Goal: Task Accomplishment & Management: Use online tool/utility

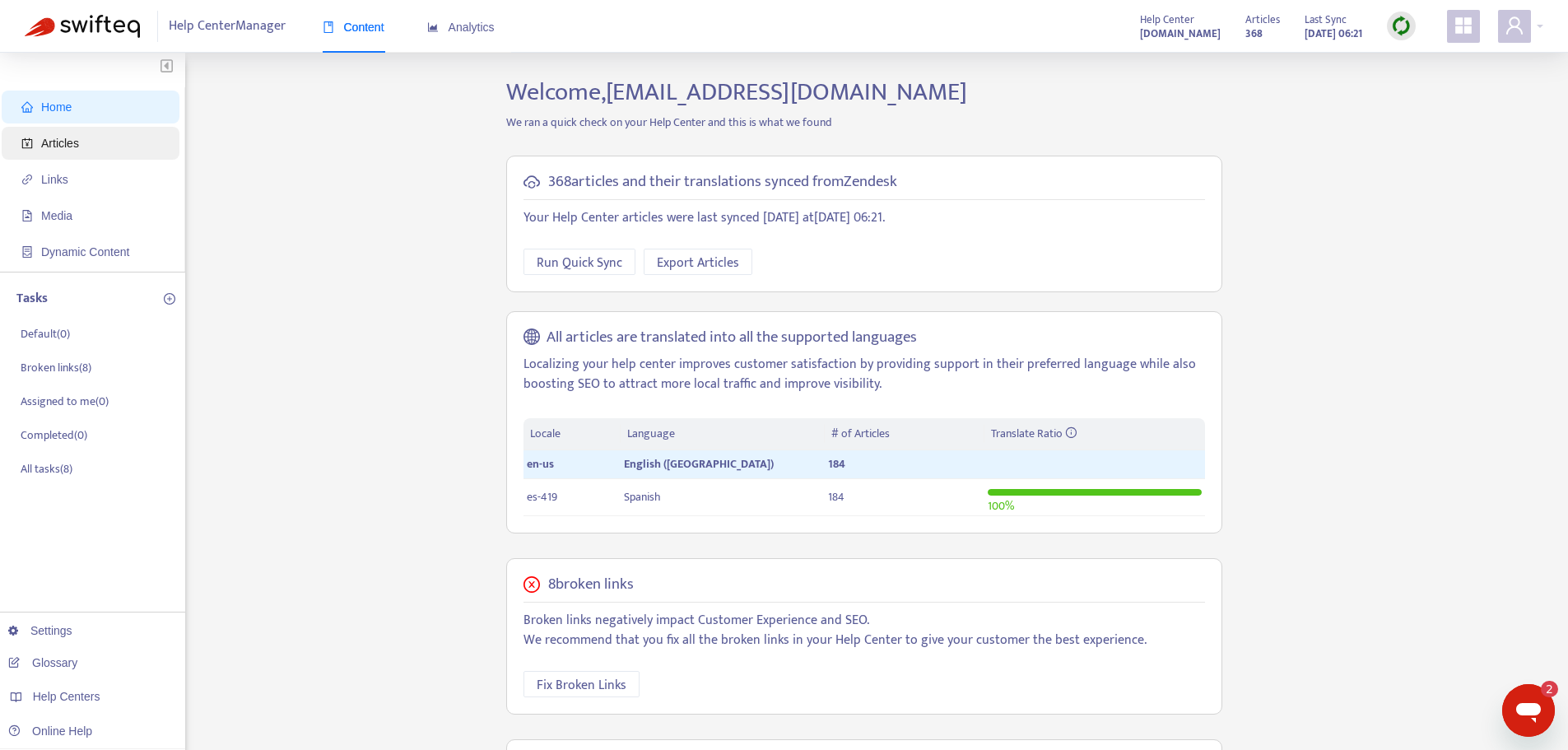
click at [101, 137] on span "Articles" at bounding box center [94, 143] width 145 height 33
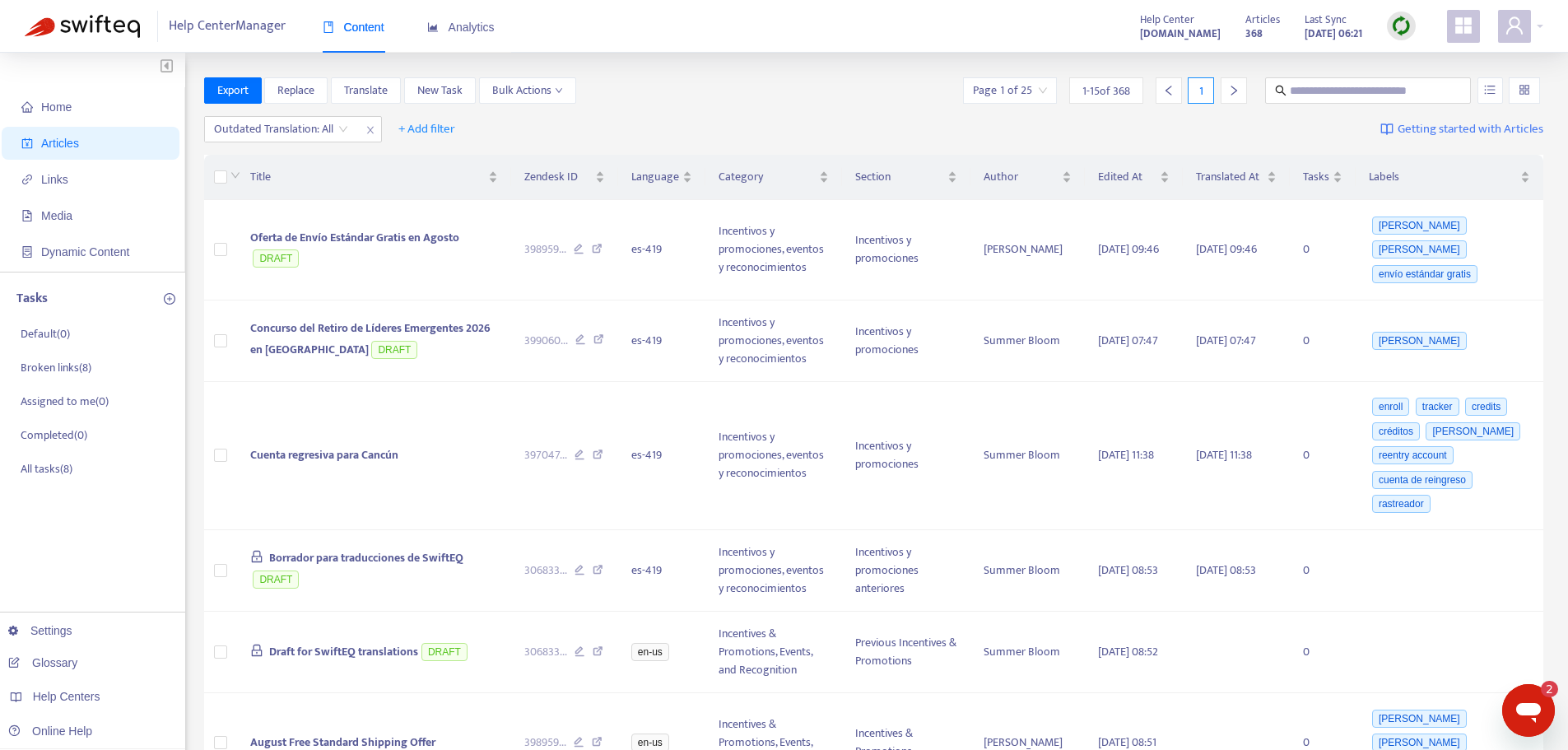
click at [1412, 35] on div at bounding box center [1401, 25] width 29 height 29
click at [1426, 70] on link "Quick Sync" at bounding box center [1435, 60] width 70 height 19
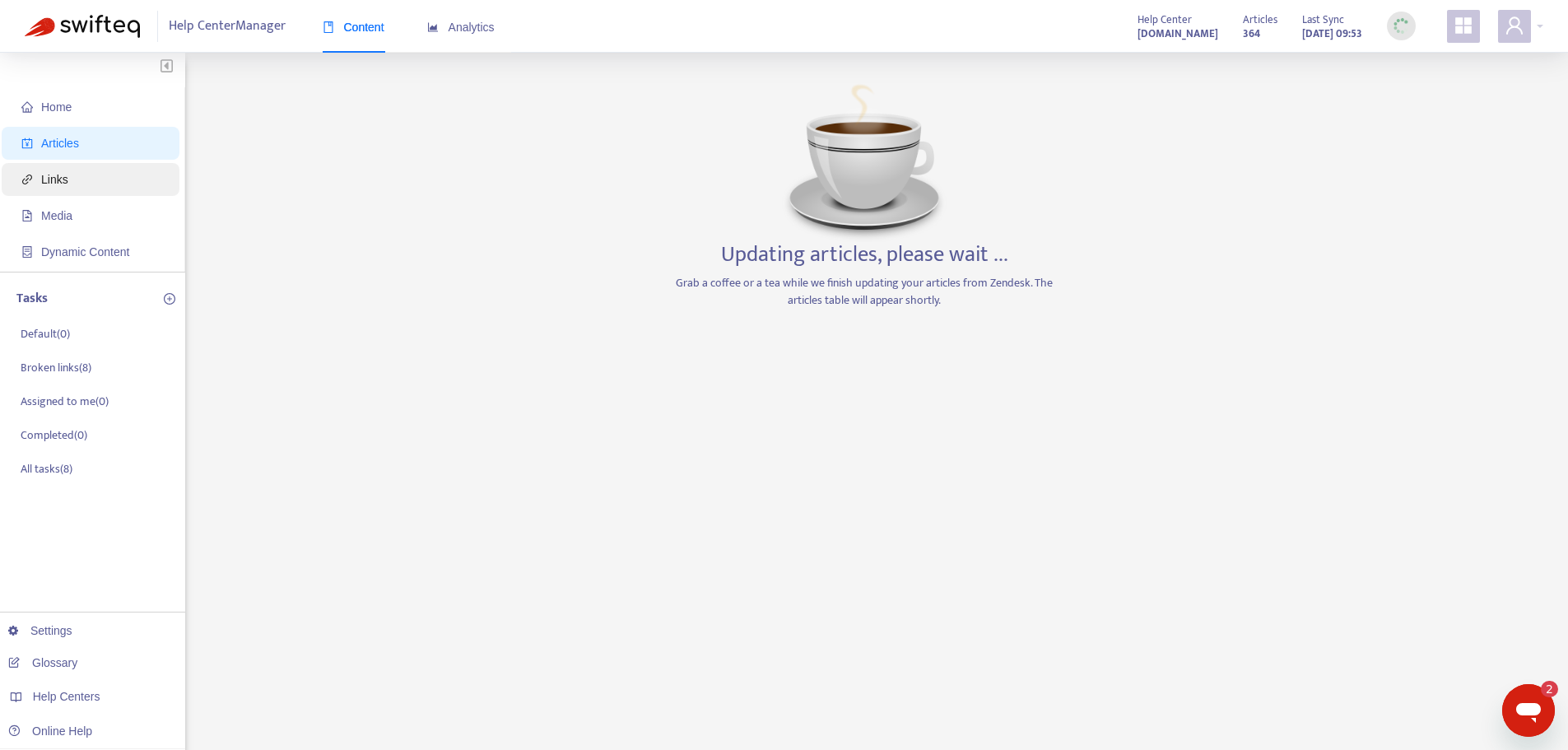
click at [65, 189] on span "Links" at bounding box center [94, 180] width 145 height 33
click at [76, 148] on span "Articles" at bounding box center [60, 143] width 38 height 13
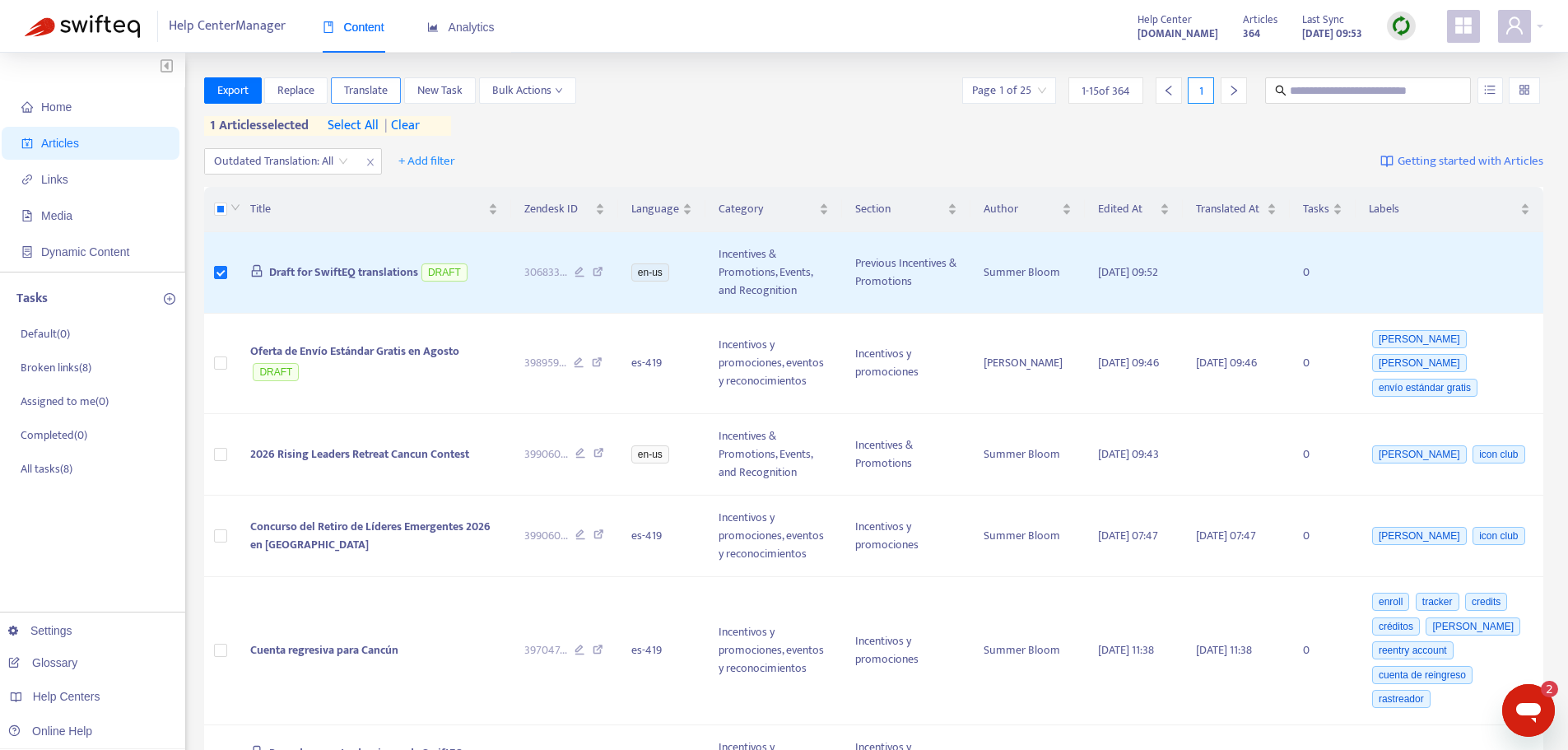
click at [389, 84] on button "Translate" at bounding box center [366, 90] width 70 height 26
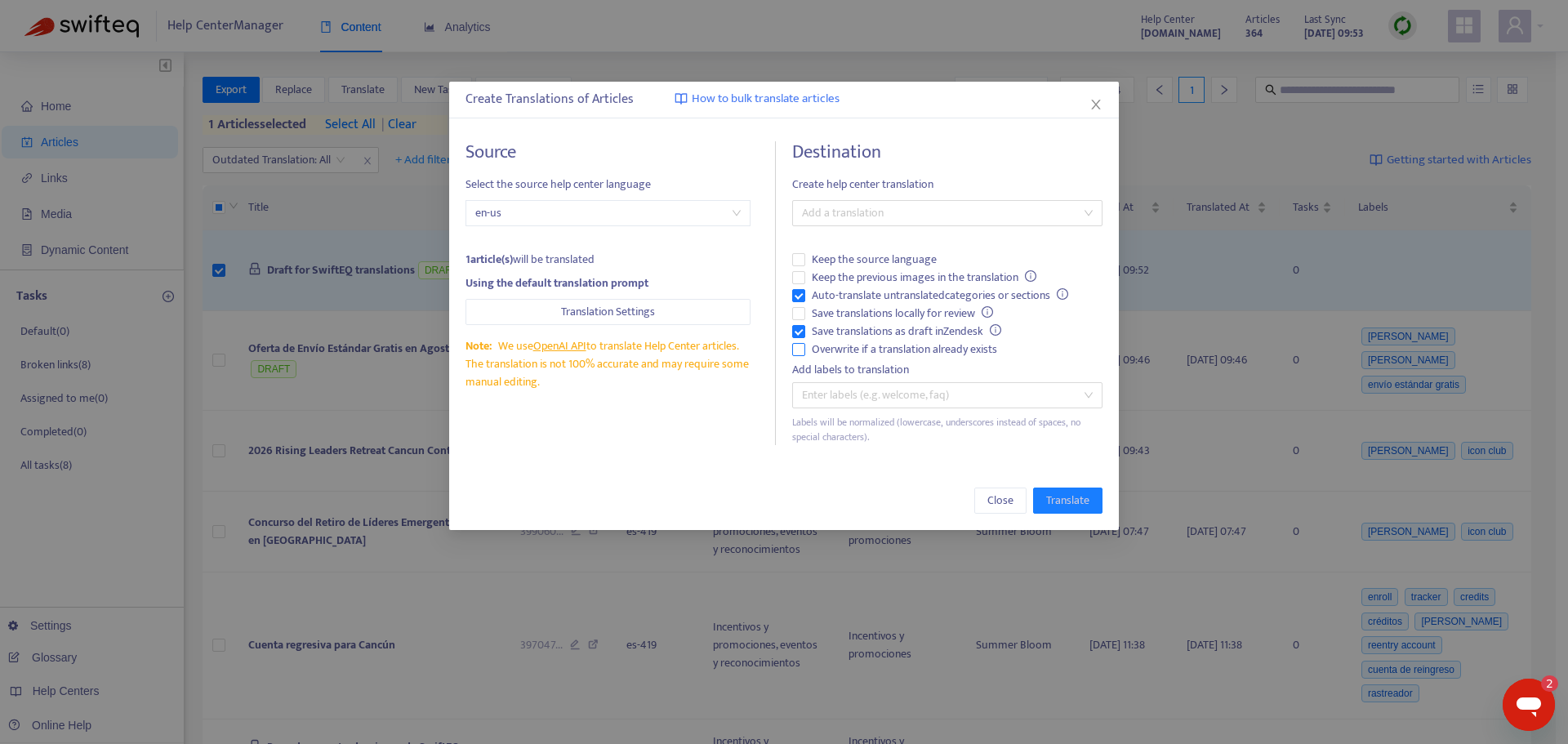
click at [892, 351] on span "Overwrite if a translation already exists" at bounding box center [904, 349] width 198 height 18
click at [869, 289] on span "Auto-translate untranslated categories or sections" at bounding box center [940, 296] width 270 height 18
click at [885, 207] on div at bounding box center [940, 213] width 286 height 20
click at [880, 271] on div "Spanish ( es-419 )" at bounding box center [947, 272] width 284 height 18
click at [1064, 503] on span "Translate" at bounding box center [1068, 500] width 43 height 18
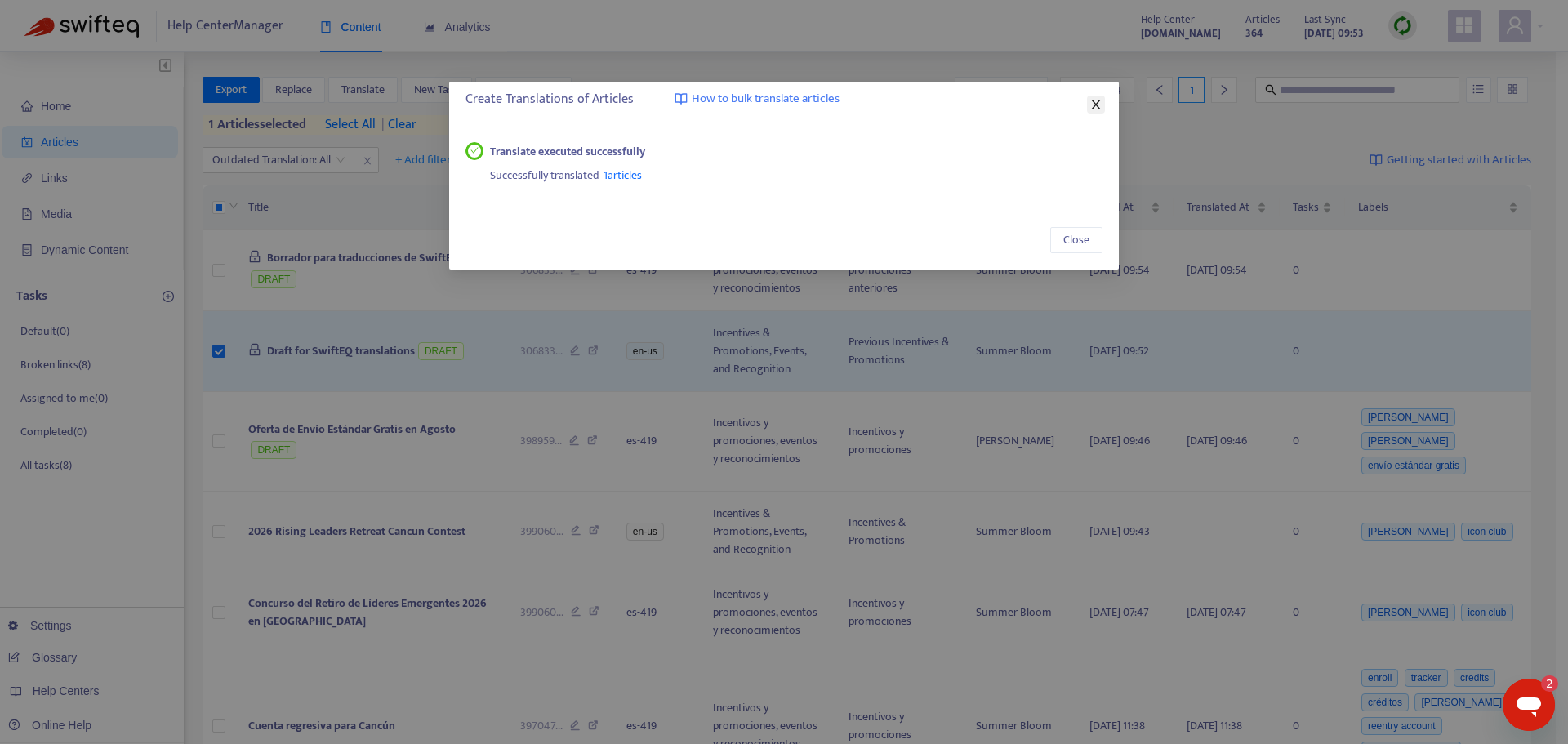
click at [1100, 99] on icon "close" at bounding box center [1096, 104] width 13 height 13
